Goal: Navigation & Orientation: Find specific page/section

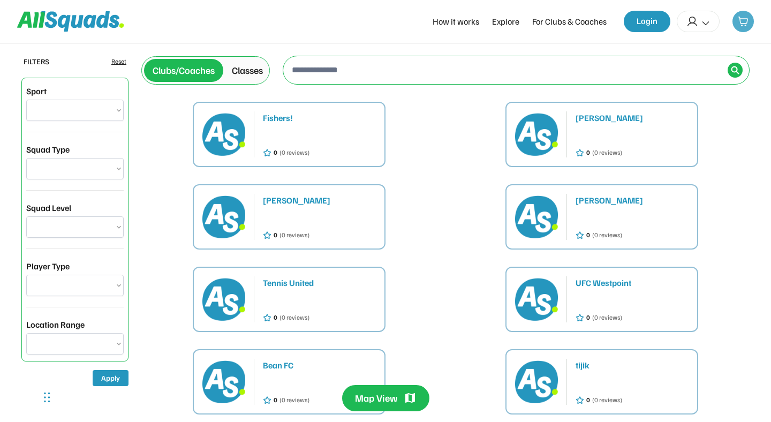
click at [740, 27] on div at bounding box center [742, 21] width 21 height 21
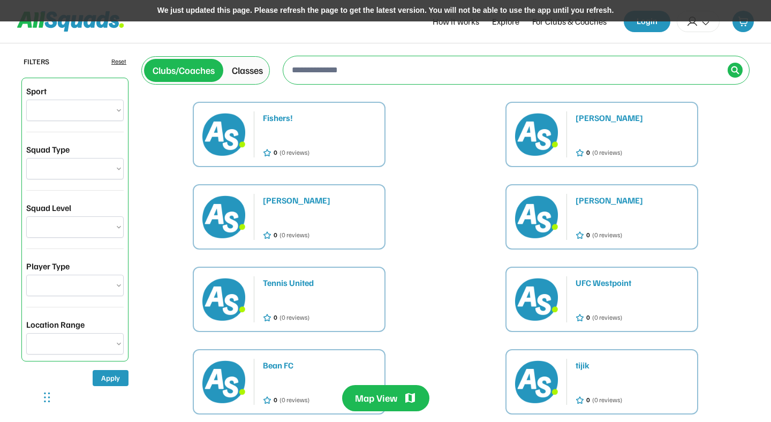
click at [87, 31] on icon at bounding box center [70, 21] width 107 height 20
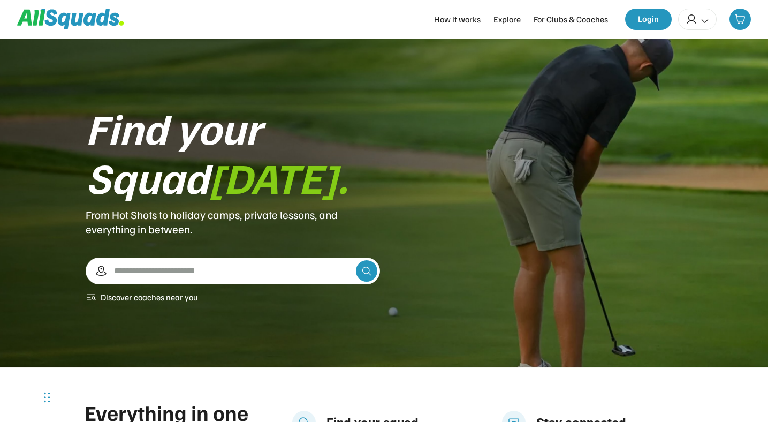
click at [703, 25] on icon at bounding box center [705, 21] width 10 height 10
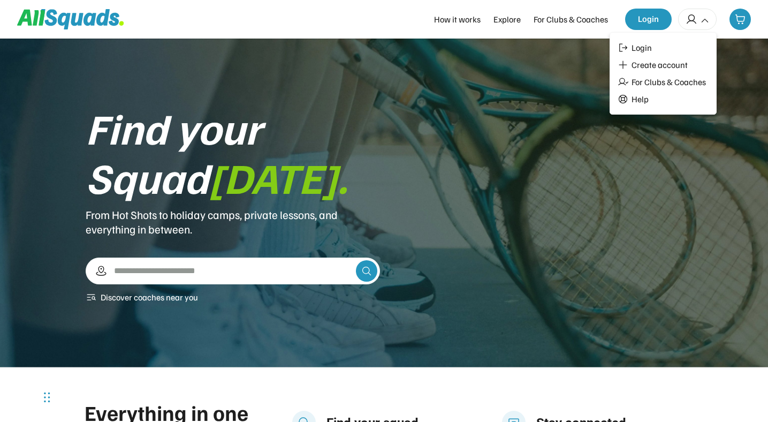
click at [703, 25] on icon at bounding box center [705, 21] width 10 height 10
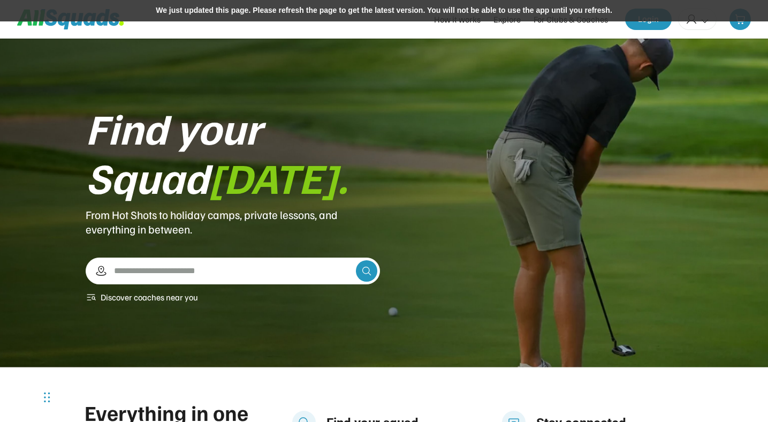
click at [696, 27] on div at bounding box center [697, 19] width 39 height 21
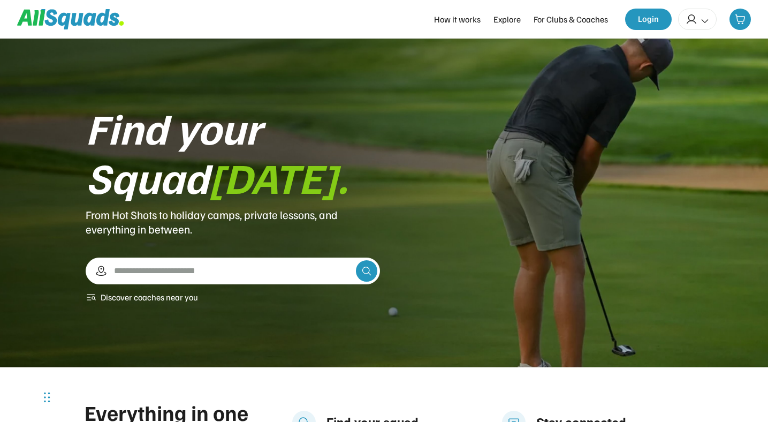
click at [713, 24] on div at bounding box center [697, 19] width 39 height 21
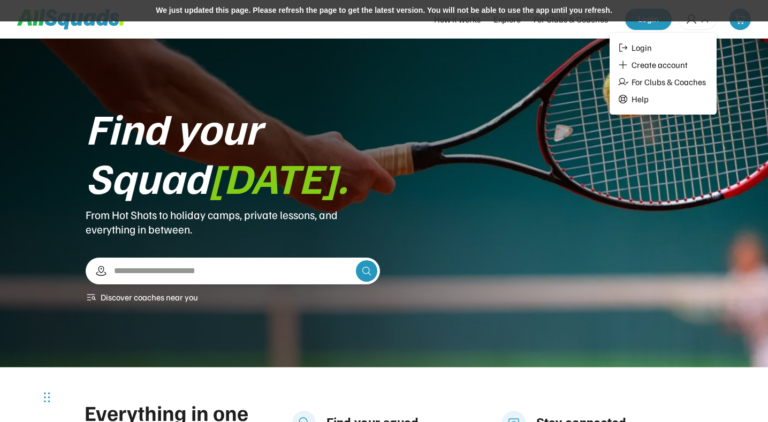
click at [499, 19] on div "We just updated this page. Please refresh the page to get the latest version. Y…" at bounding box center [384, 10] width 768 height 21
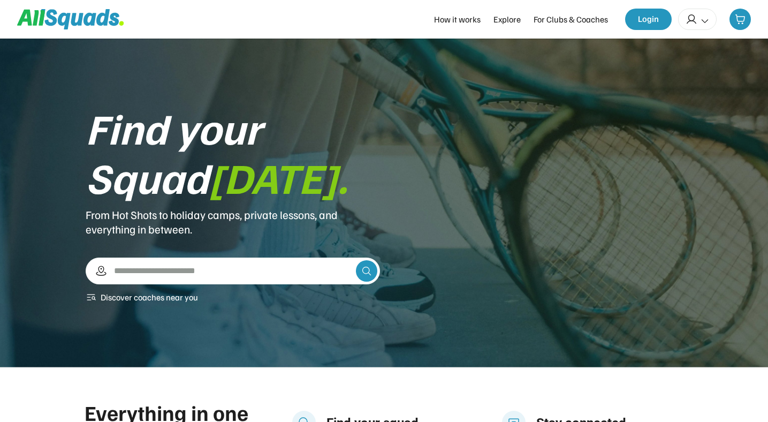
click at [703, 27] on div at bounding box center [697, 19] width 39 height 21
click at [700, 18] on icon at bounding box center [705, 21] width 10 height 10
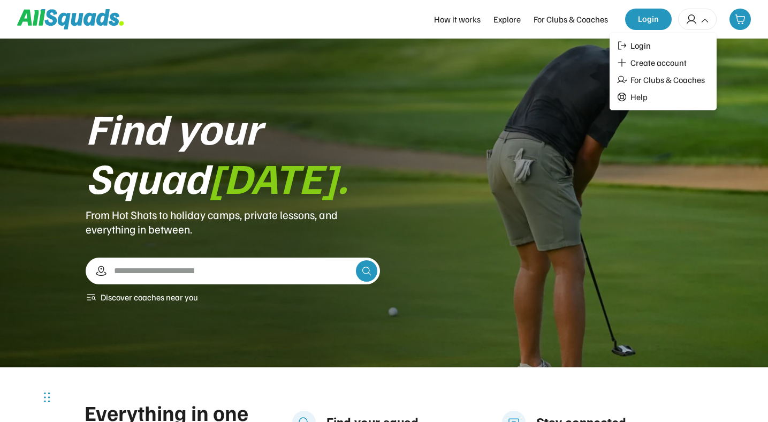
click at [533, 90] on div "Find your Squad today. From Hot Shots to holiday camps, private lessons, and ev…" at bounding box center [384, 203] width 768 height 329
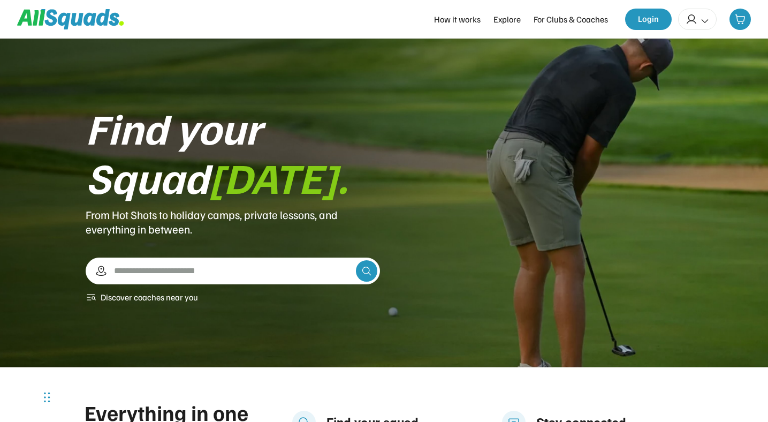
click at [702, 23] on icon at bounding box center [705, 21] width 10 height 10
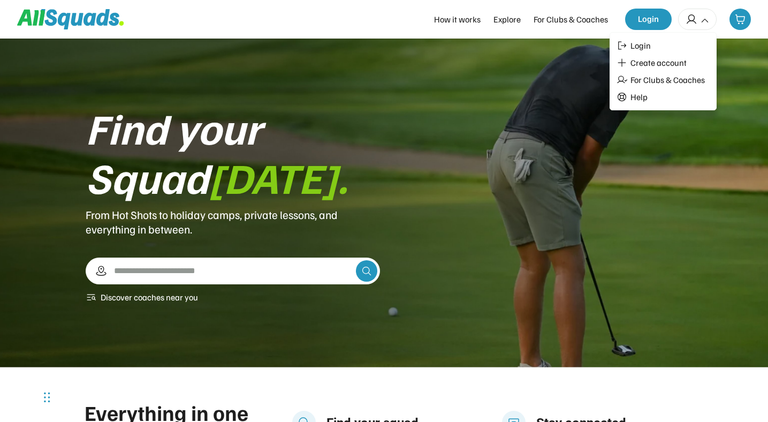
click at [705, 23] on icon at bounding box center [705, 21] width 10 height 10
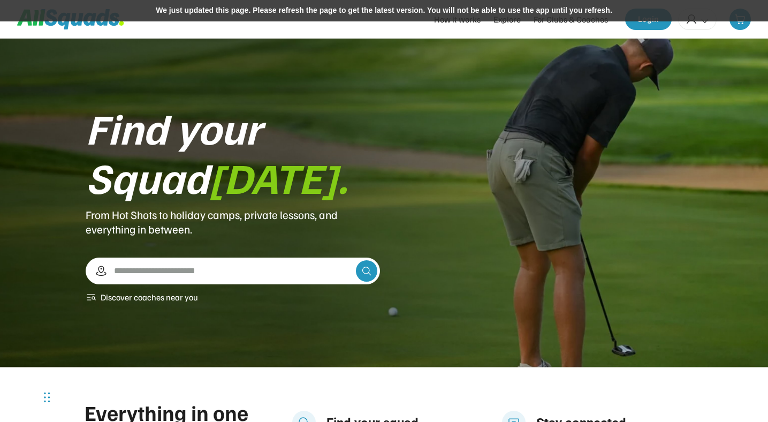
click at [528, 8] on div "We just updated this page. Please refresh the page to get the latest version. Y…" at bounding box center [384, 10] width 768 height 21
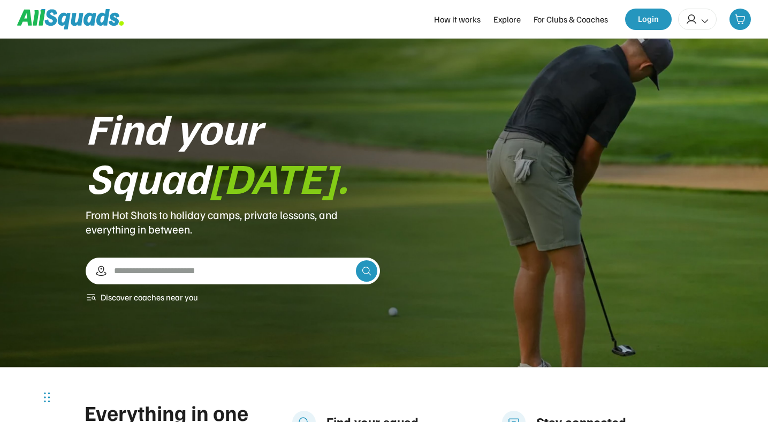
click at [707, 20] on icon at bounding box center [705, 21] width 10 height 10
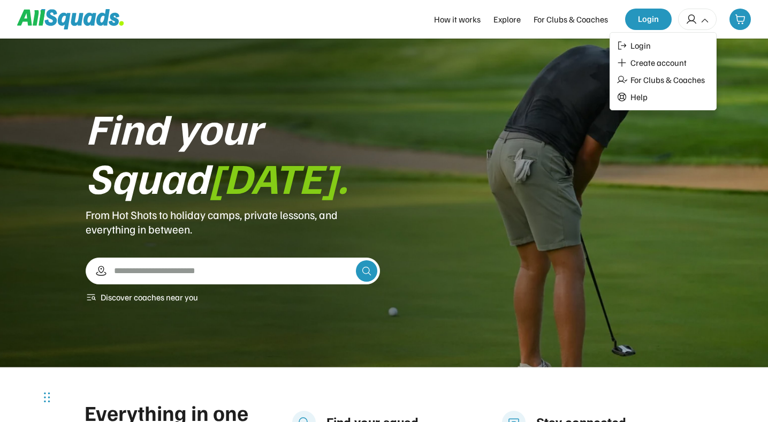
click at [707, 22] on icon at bounding box center [705, 21] width 10 height 10
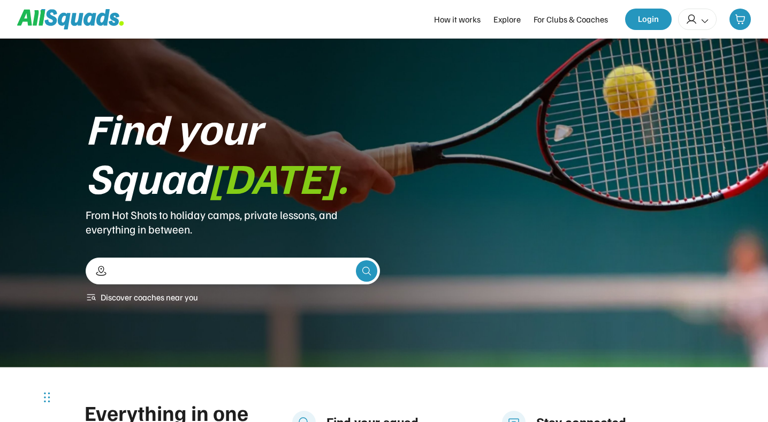
click at [241, 264] on input "input" at bounding box center [232, 270] width 240 height 19
click at [487, 253] on div "Find your Squad [DATE]. From Hot Shots to holiday camps, private lessons, and e…" at bounding box center [384, 203] width 597 height 201
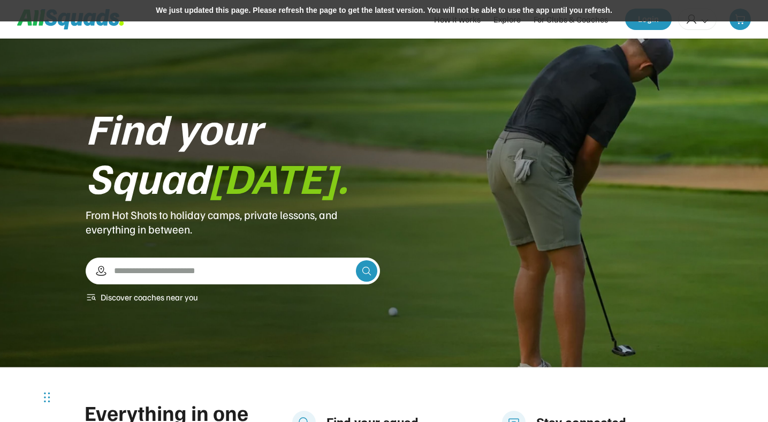
click at [465, 9] on div "We just updated this page. Please refresh the page to get the latest version. Y…" at bounding box center [384, 10] width 768 height 21
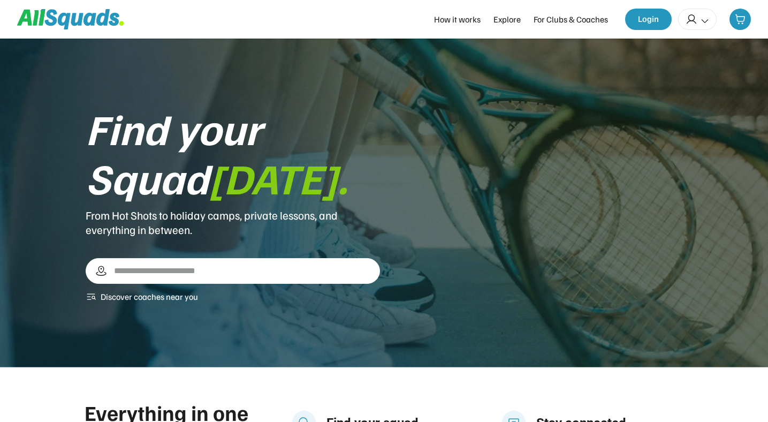
click at [154, 274] on input "input" at bounding box center [237, 270] width 251 height 19
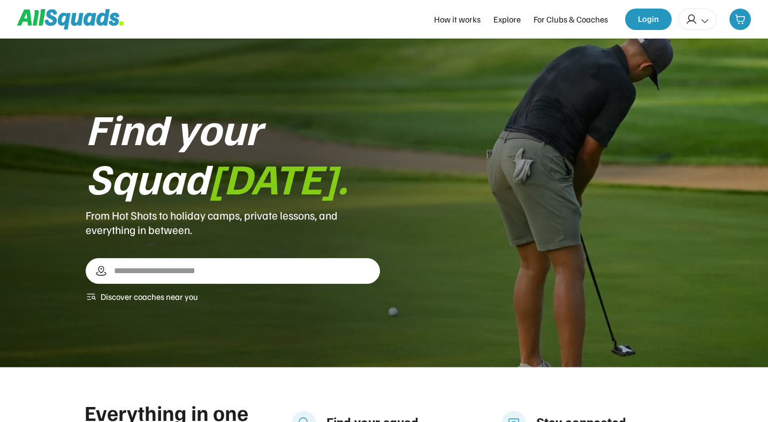
click at [441, 261] on div "Find your Squad [DATE]. From Hot Shots to holiday camps, private lessons, and e…" at bounding box center [384, 203] width 597 height 200
click at [239, 261] on div "← Move left → Move right ↑ Move up ↓ Move down + Zoom in - Zoom out Home Jump l…" at bounding box center [237, 271] width 251 height 20
click at [172, 269] on input "input" at bounding box center [237, 270] width 251 height 19
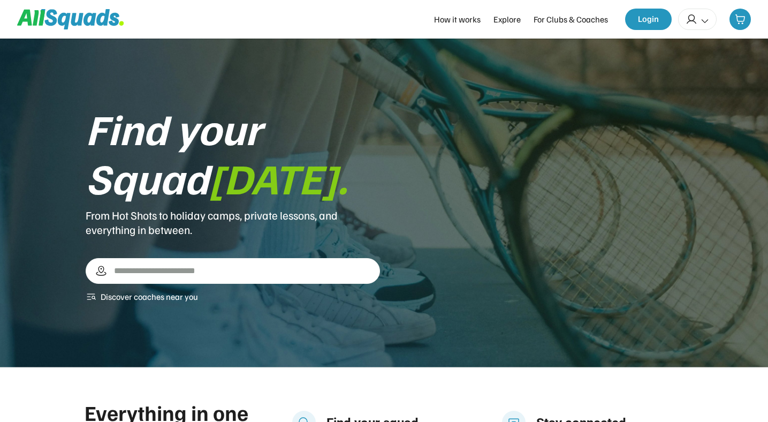
click at [185, 276] on input "input" at bounding box center [237, 270] width 251 height 19
click at [423, 202] on div "Find your Squad [DATE]. From Hot Shots to holiday camps, private lessons, and e…" at bounding box center [384, 203] width 597 height 200
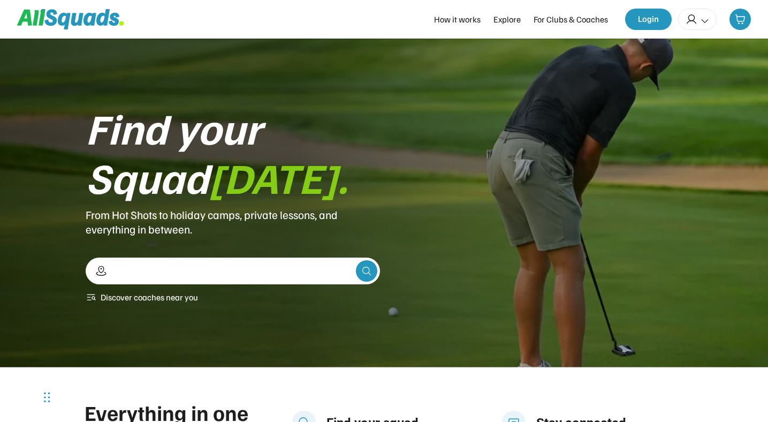
click at [199, 266] on input "input" at bounding box center [232, 270] width 240 height 19
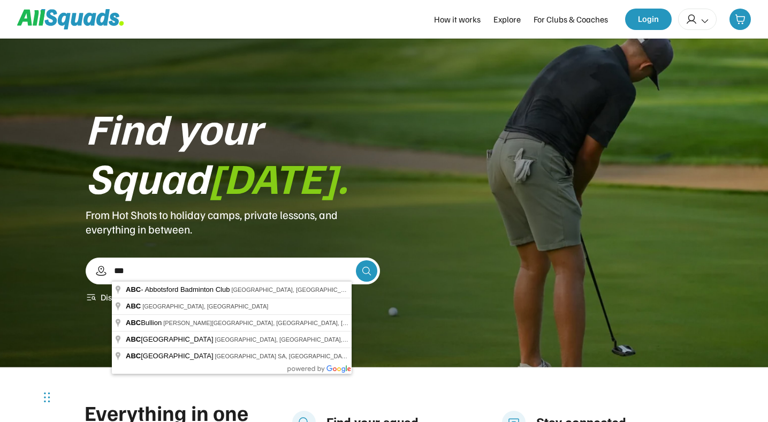
type input "***"
click at [469, 226] on div "Find your Squad [DATE]. From Hot Shots to holiday camps, private lessons, and e…" at bounding box center [384, 203] width 597 height 201
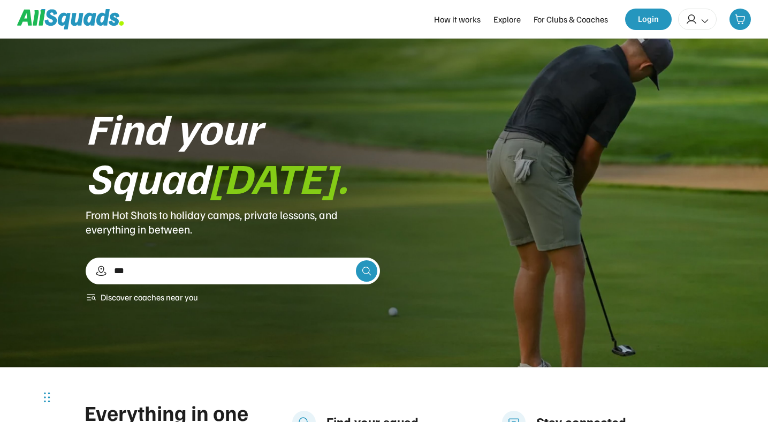
click at [191, 269] on input "input" at bounding box center [232, 270] width 240 height 19
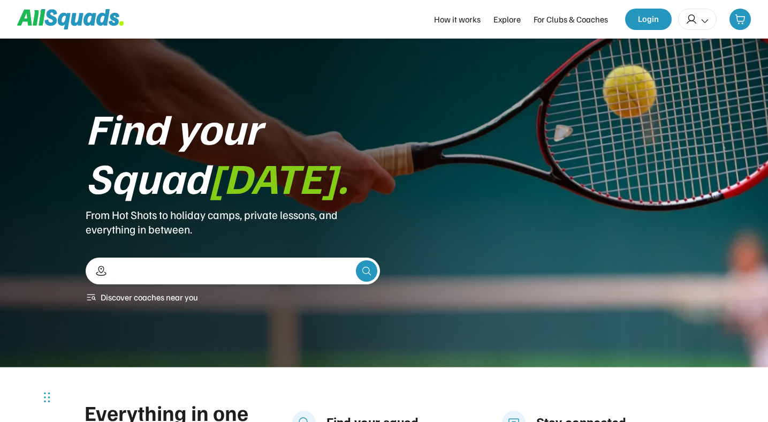
click at [386, 304] on div "Find your Squad [DATE]. From Hot Shots to holiday camps, private lessons, and e…" at bounding box center [384, 203] width 768 height 329
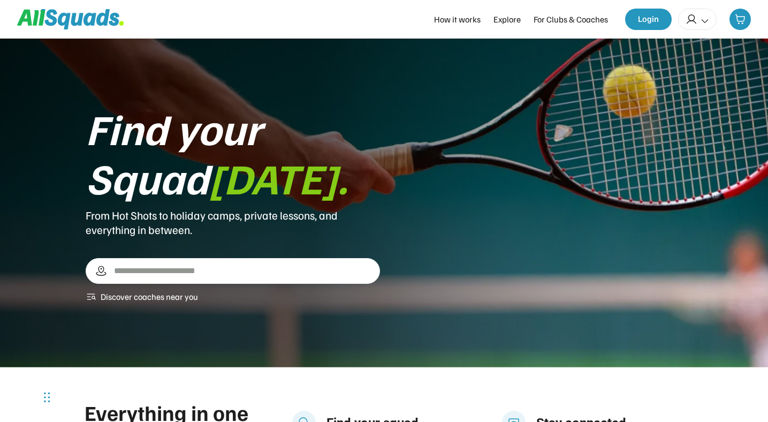
click at [155, 270] on input "input" at bounding box center [237, 270] width 251 height 19
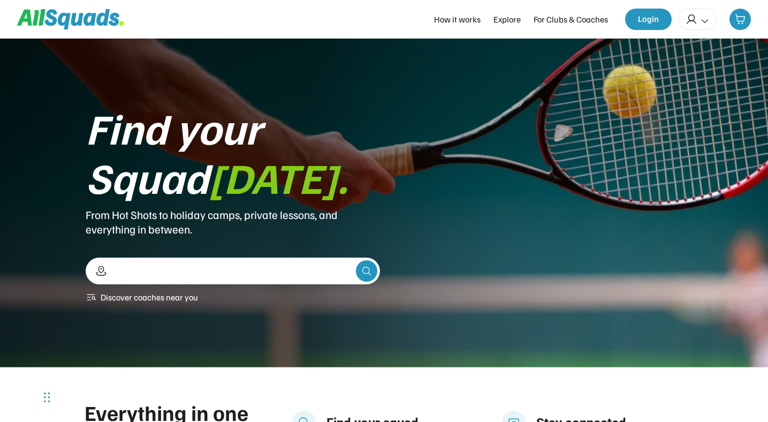
click at [361, 341] on div "Find your Squad [DATE]. From Hot Shots to holiday camps, private lessons, and e…" at bounding box center [384, 203] width 768 height 329
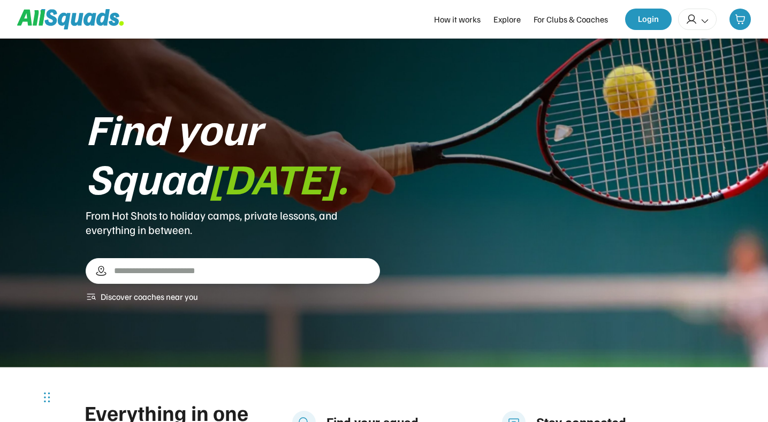
click at [187, 274] on input "input" at bounding box center [237, 270] width 251 height 19
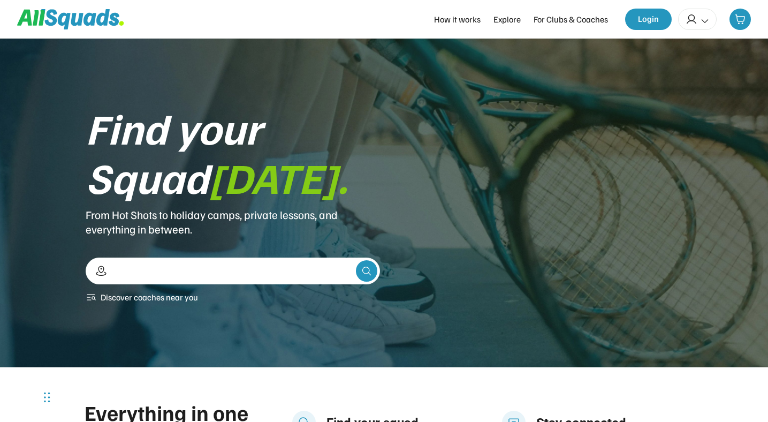
click at [167, 267] on input "input" at bounding box center [232, 270] width 240 height 19
click at [290, 322] on div "Find your Squad [DATE]. From Hot Shots to holiday camps, private lessons, and e…" at bounding box center [384, 203] width 768 height 329
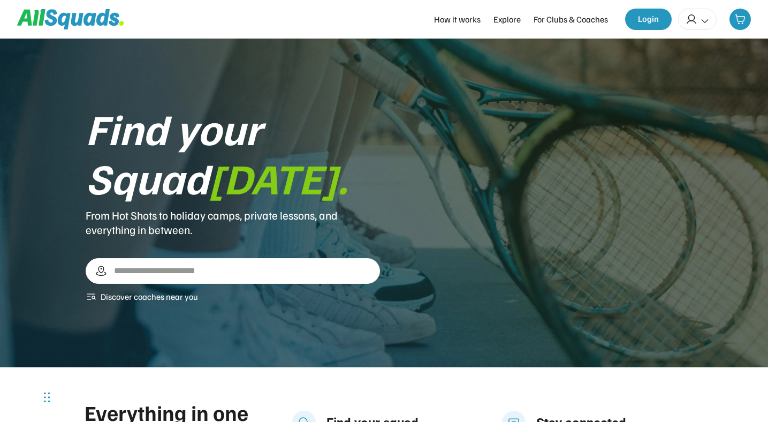
click at [195, 270] on input "input" at bounding box center [237, 270] width 251 height 19
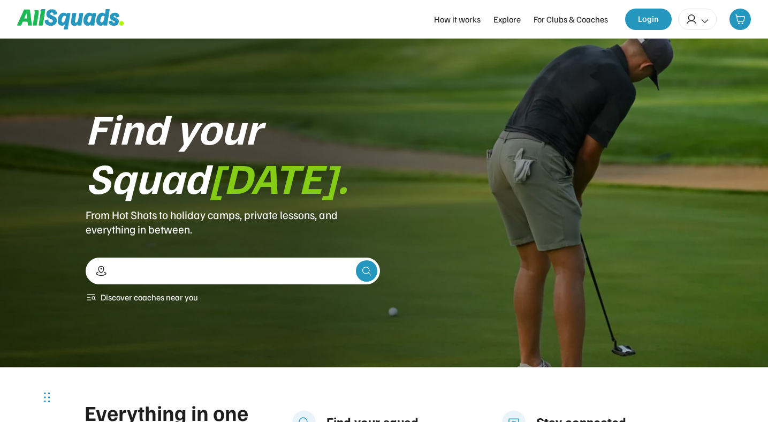
click at [487, 256] on div "Find your Squad [DATE]. From Hot Shots to holiday camps, private lessons, and e…" at bounding box center [384, 203] width 597 height 201
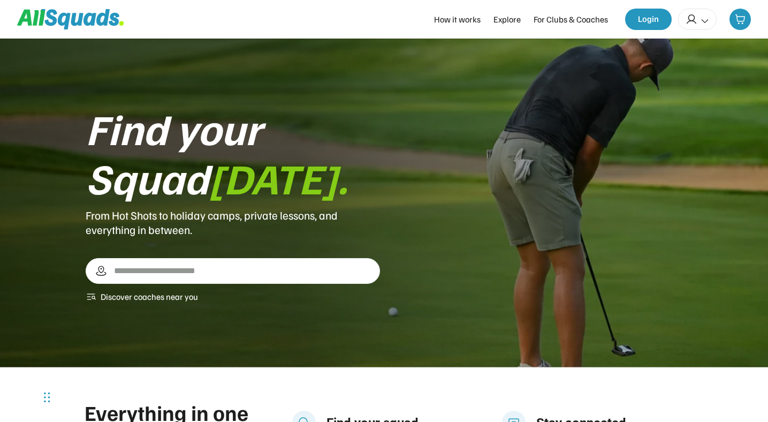
click at [159, 273] on input "input" at bounding box center [237, 270] width 251 height 19
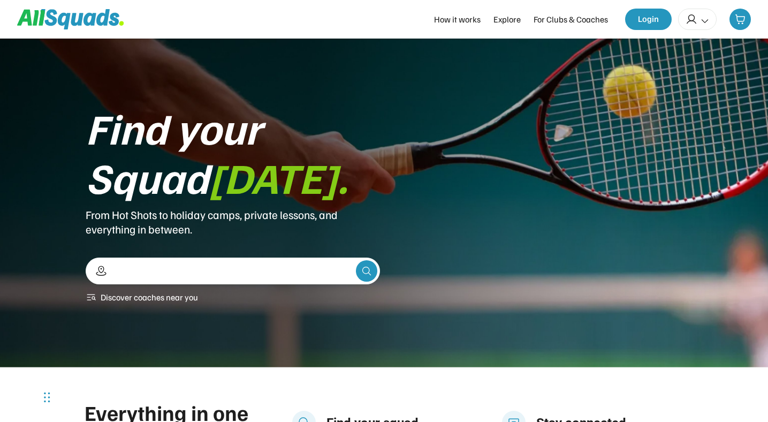
click at [447, 216] on div "Find your Squad [DATE]. From Hot Shots to holiday camps, private lessons, and e…" at bounding box center [384, 203] width 597 height 201
